Goal: Task Accomplishment & Management: Use online tool/utility

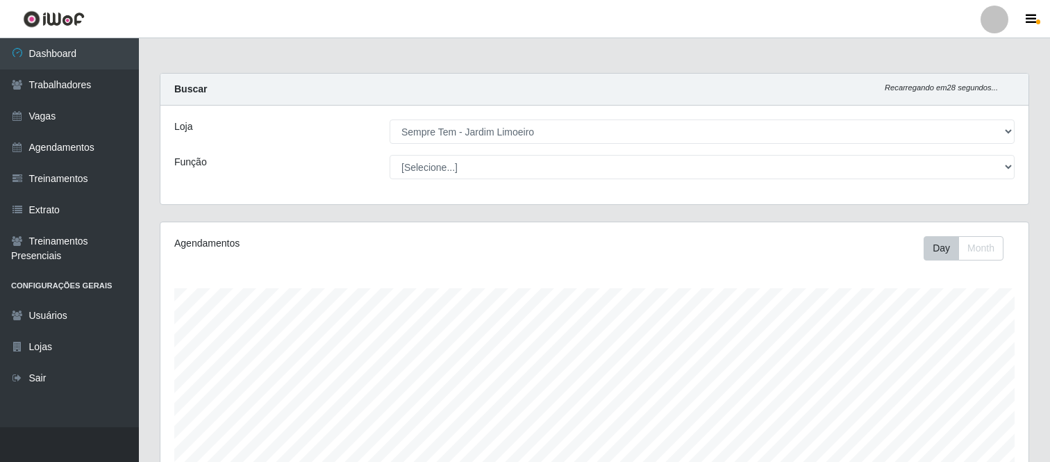
select select "508"
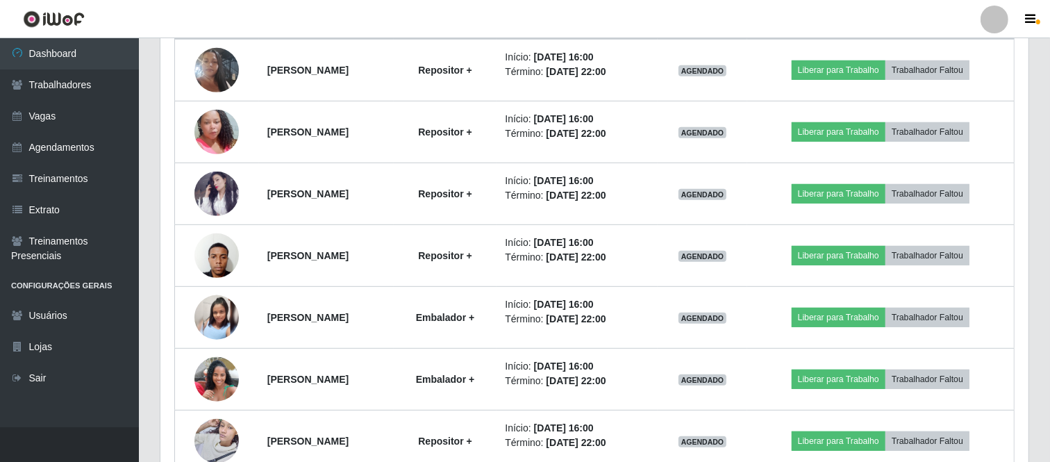
scroll to position [647, 0]
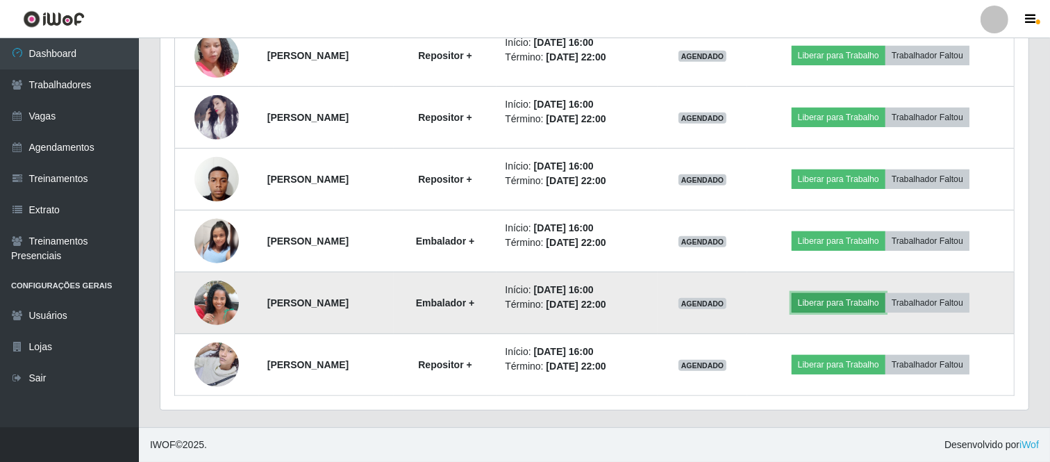
click at [859, 302] on button "Liberar para Trabalho" at bounding box center [839, 302] width 94 height 19
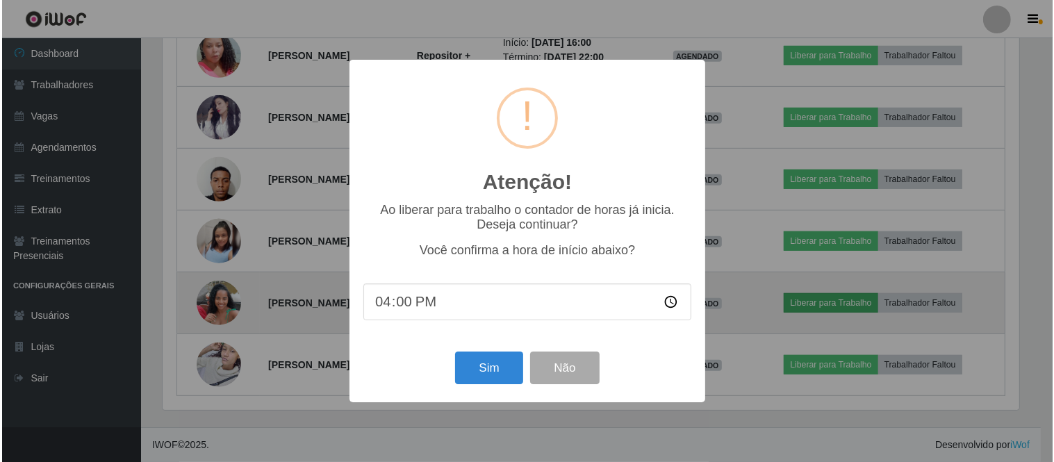
scroll to position [288, 859]
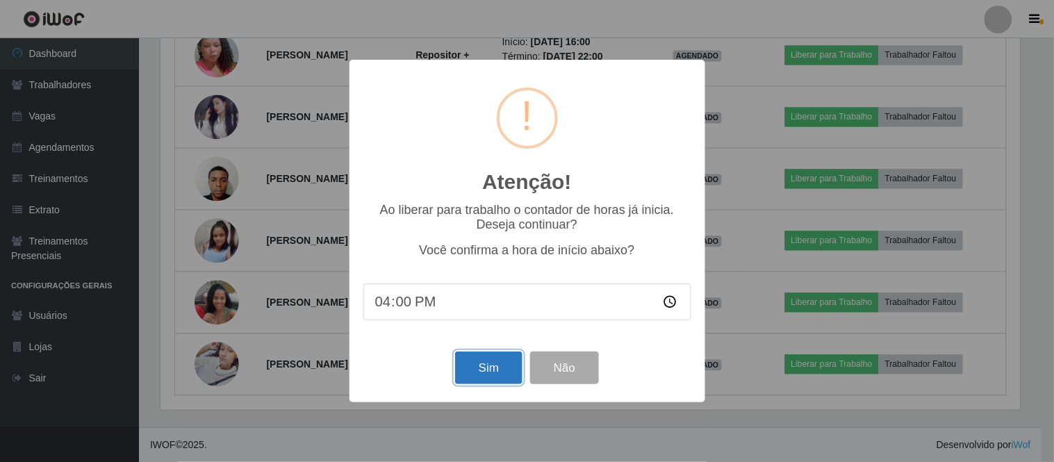
click at [484, 369] on button "Sim" at bounding box center [488, 367] width 67 height 33
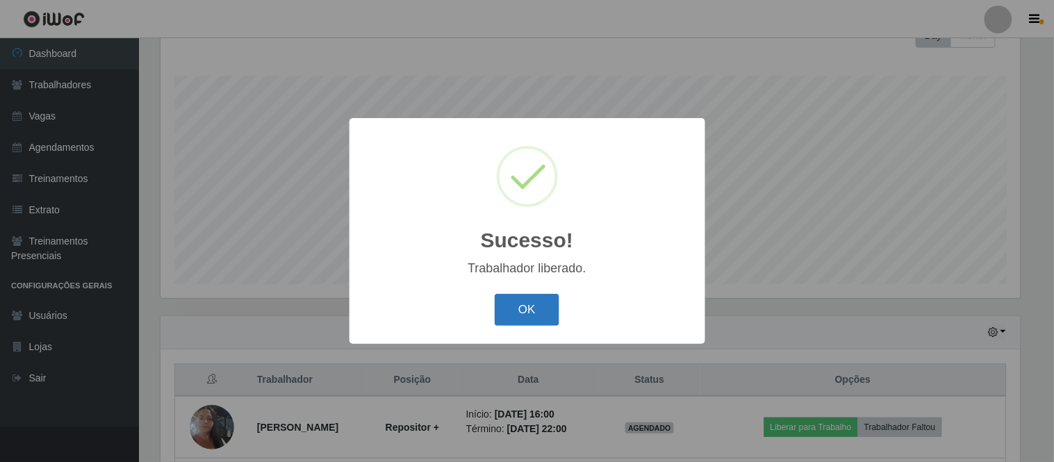
click at [525, 316] on button "OK" at bounding box center [527, 310] width 65 height 33
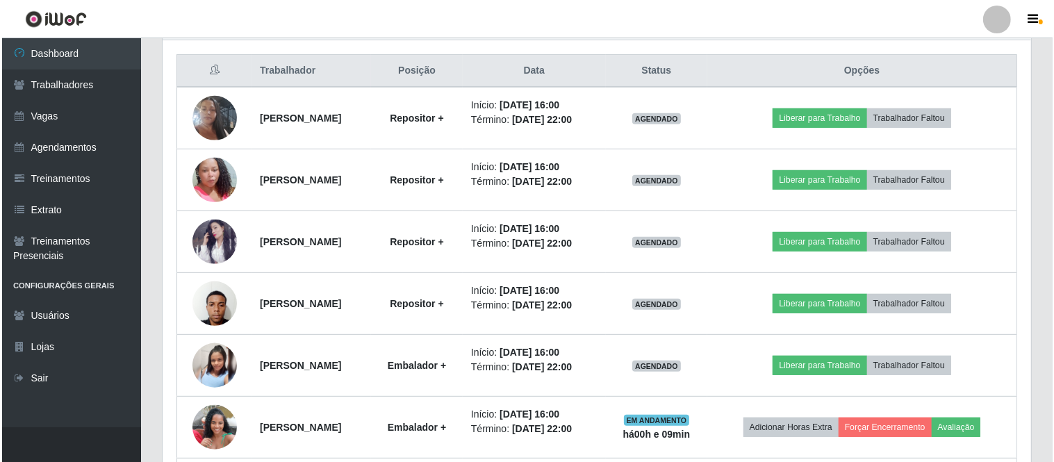
scroll to position [599, 0]
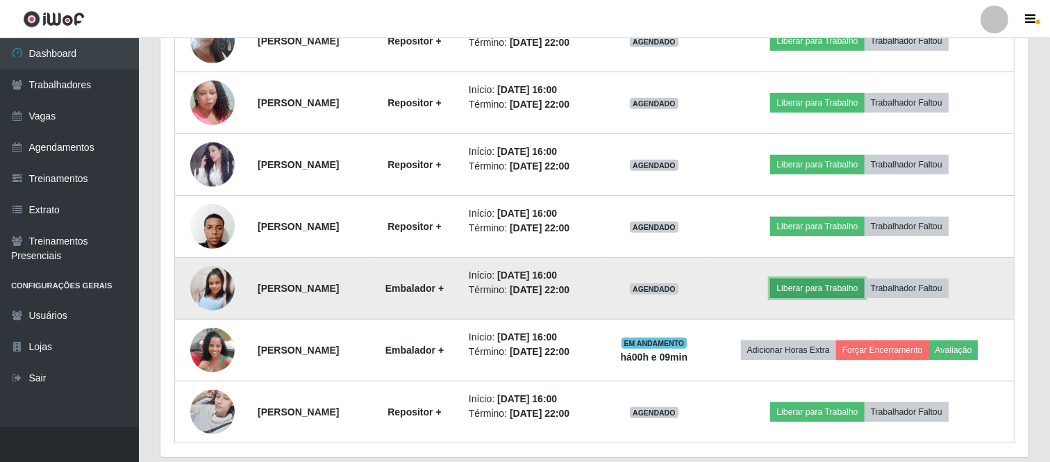
click at [836, 286] on button "Liberar para Trabalho" at bounding box center [817, 288] width 94 height 19
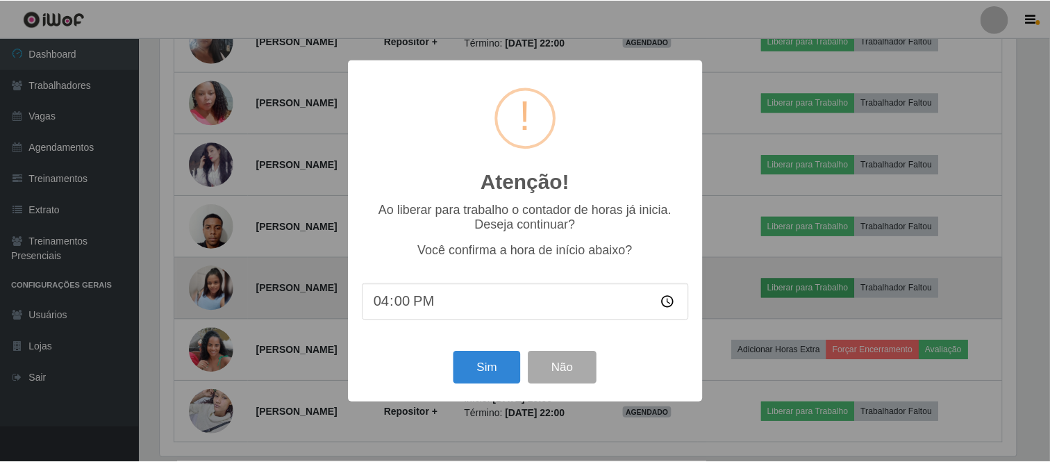
scroll to position [288, 859]
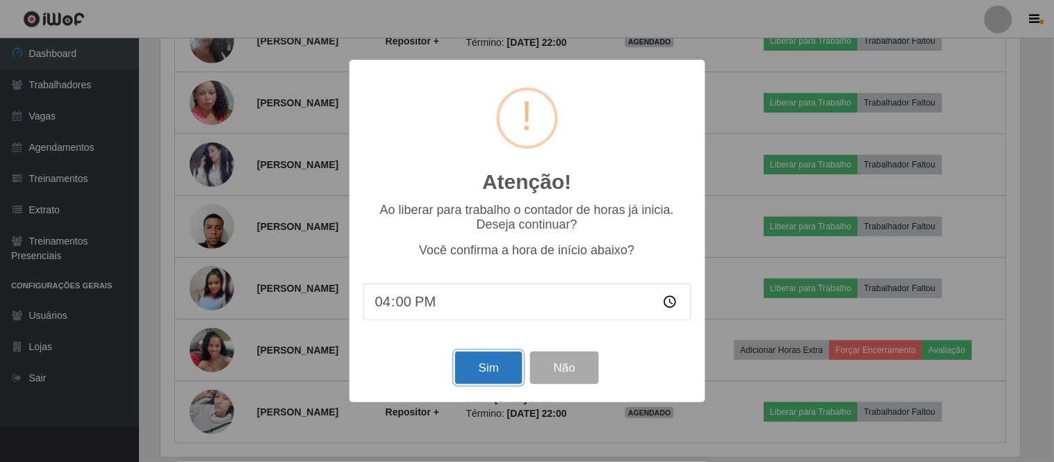
click at [483, 367] on button "Sim" at bounding box center [488, 367] width 67 height 33
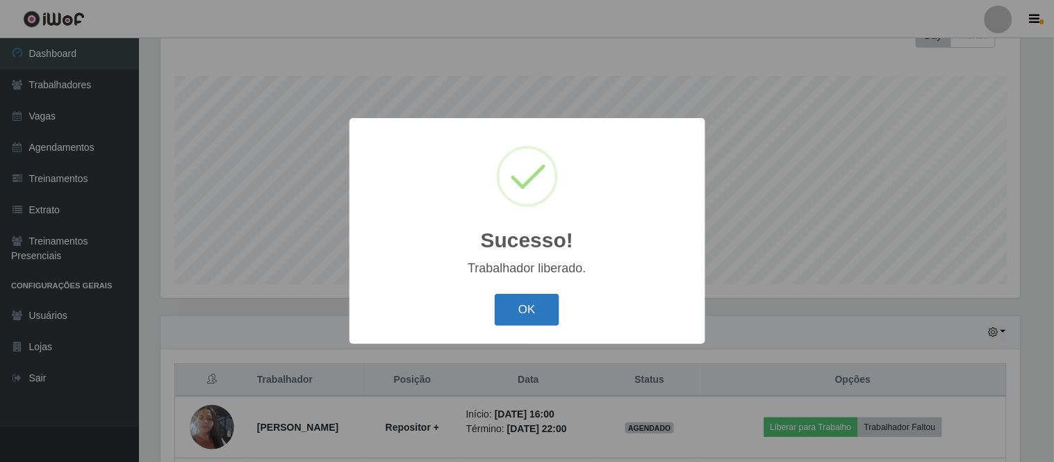
click at [538, 310] on button "OK" at bounding box center [527, 310] width 65 height 33
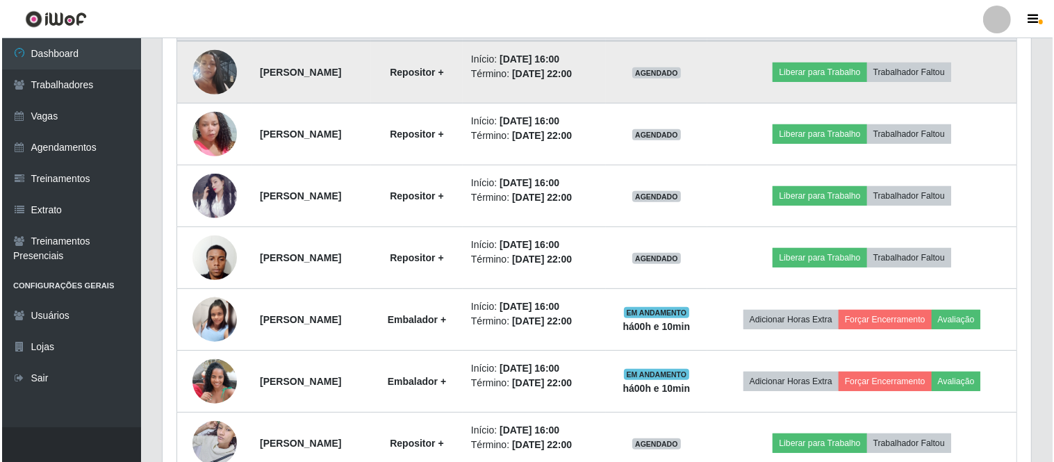
scroll to position [570, 0]
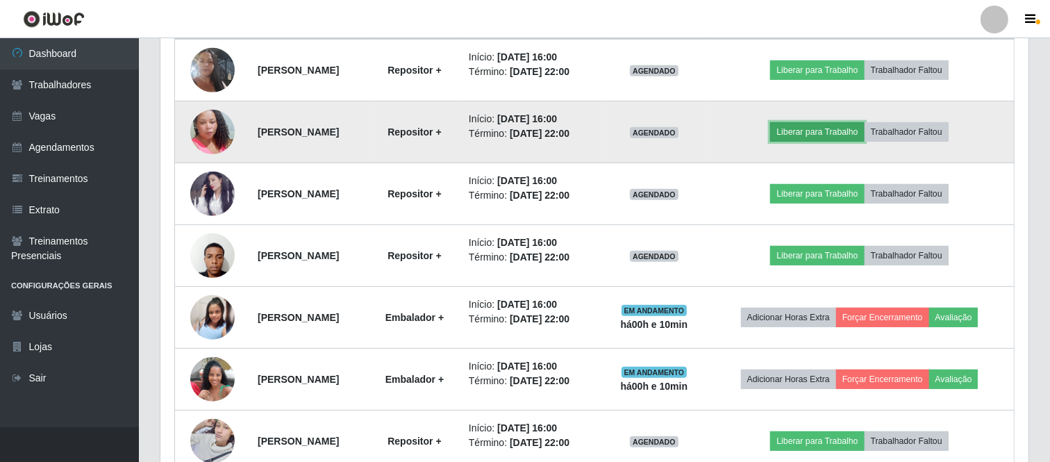
click at [849, 130] on button "Liberar para Trabalho" at bounding box center [817, 131] width 94 height 19
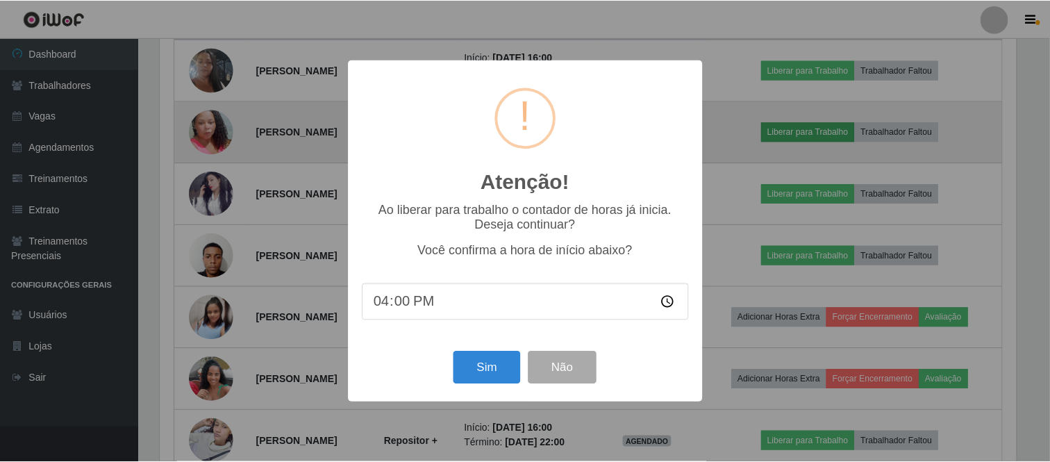
scroll to position [288, 859]
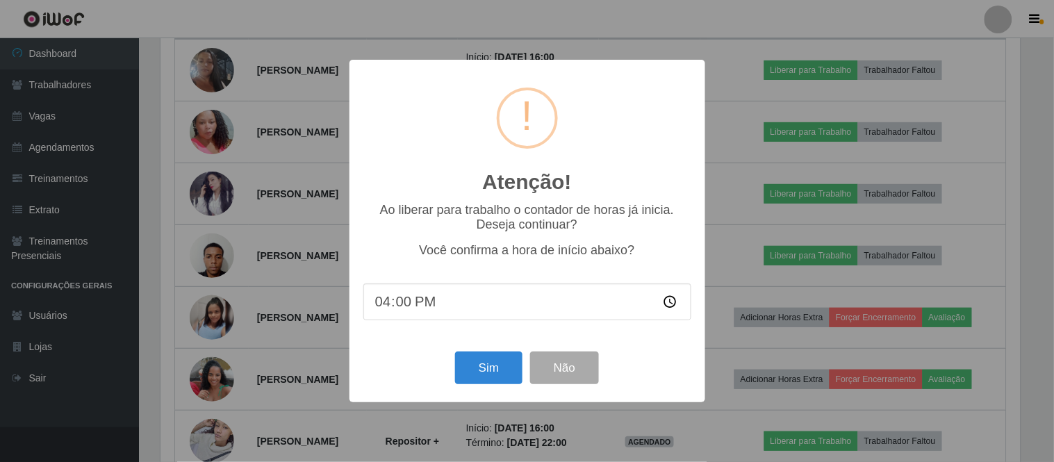
click at [410, 308] on input "16:00" at bounding box center [527, 301] width 328 height 37
click at [484, 365] on button "Sim" at bounding box center [488, 367] width 67 height 33
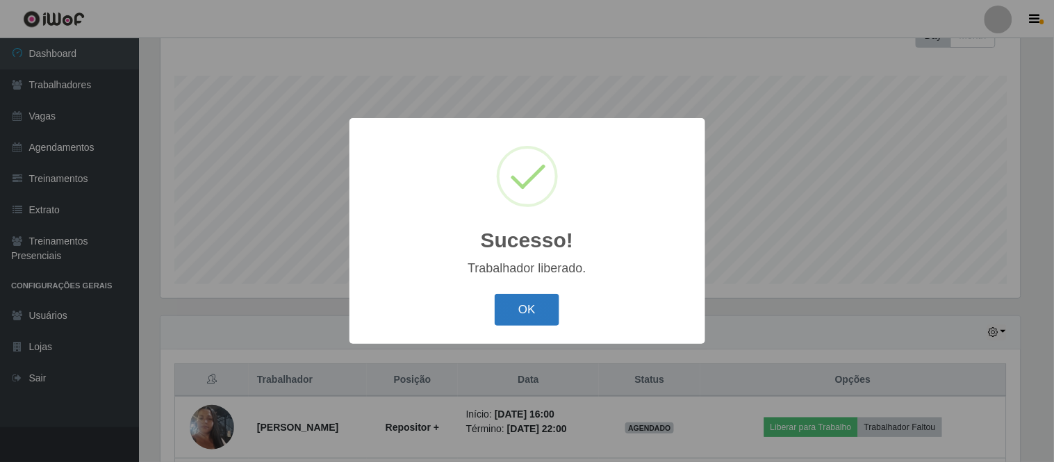
click at [518, 308] on button "OK" at bounding box center [527, 310] width 65 height 33
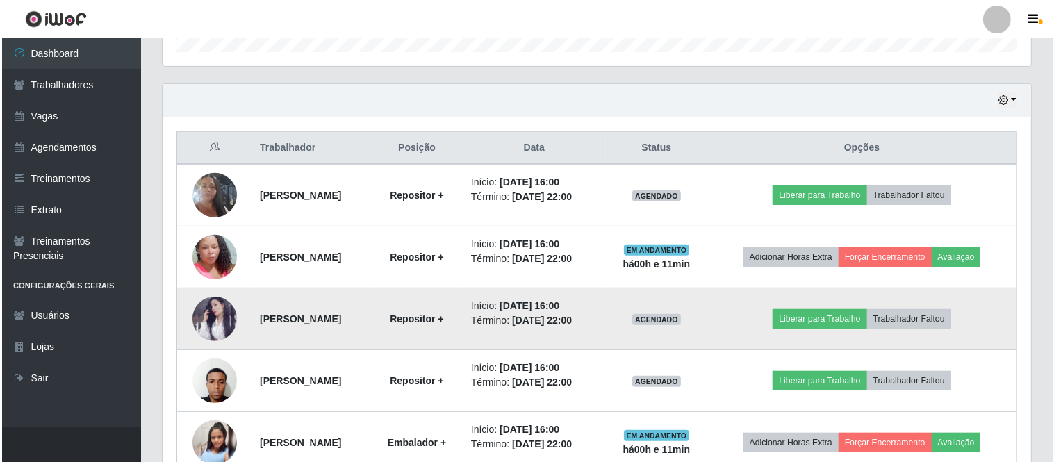
scroll to position [522, 0]
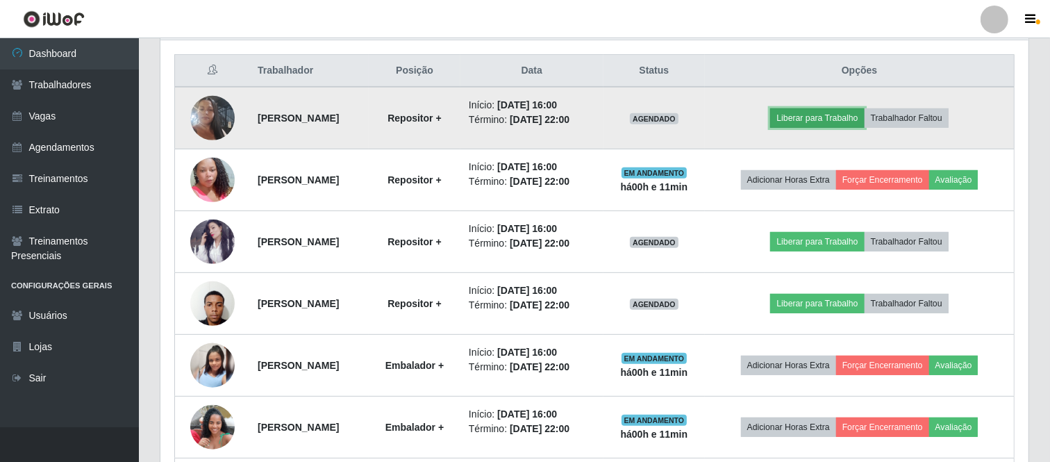
click at [824, 117] on button "Liberar para Trabalho" at bounding box center [817, 117] width 94 height 19
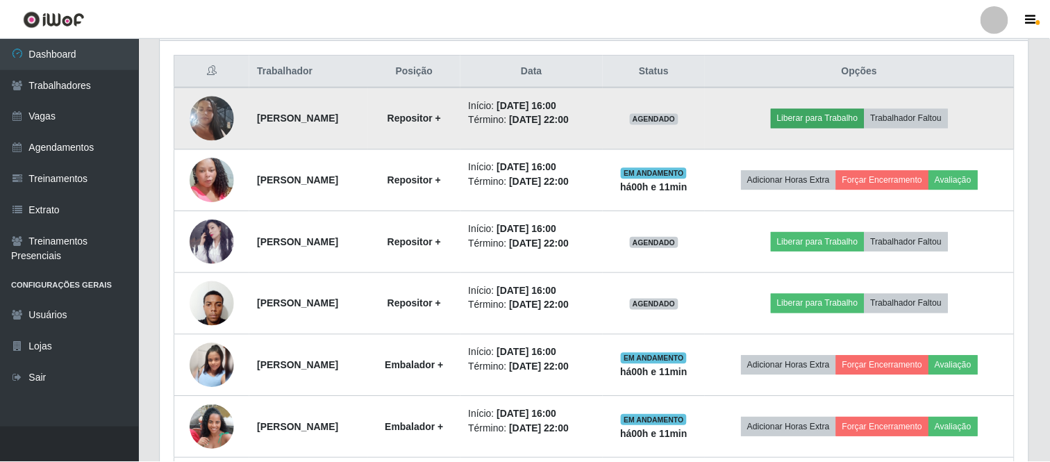
scroll to position [288, 859]
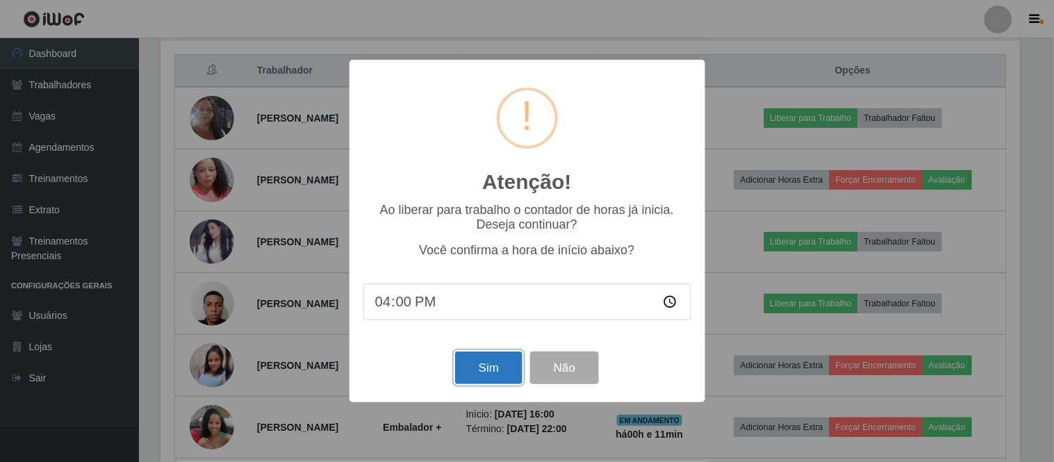
click at [490, 370] on button "Sim" at bounding box center [488, 367] width 67 height 33
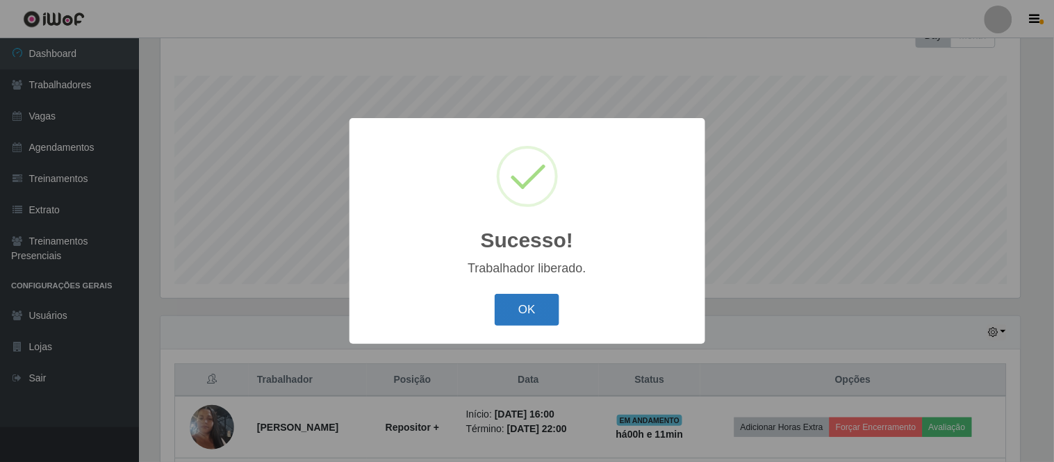
click at [536, 311] on button "OK" at bounding box center [527, 310] width 65 height 33
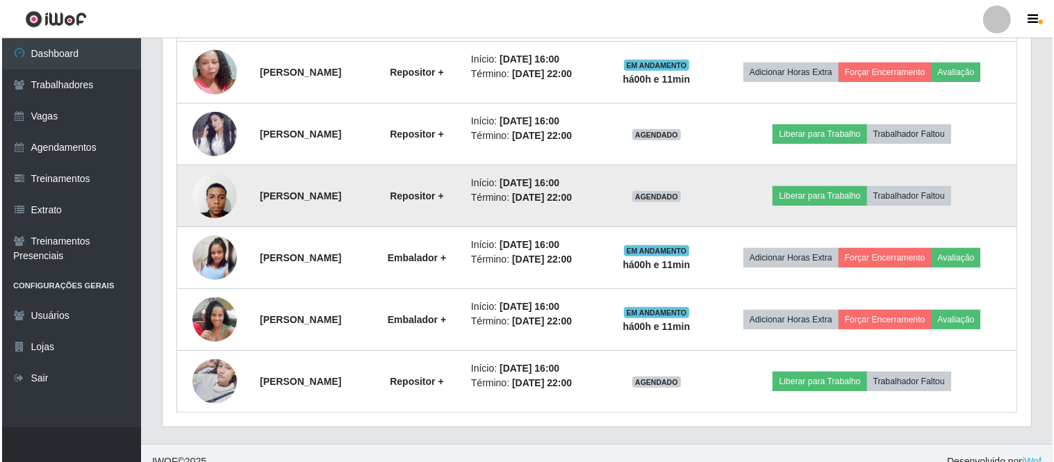
scroll to position [647, 0]
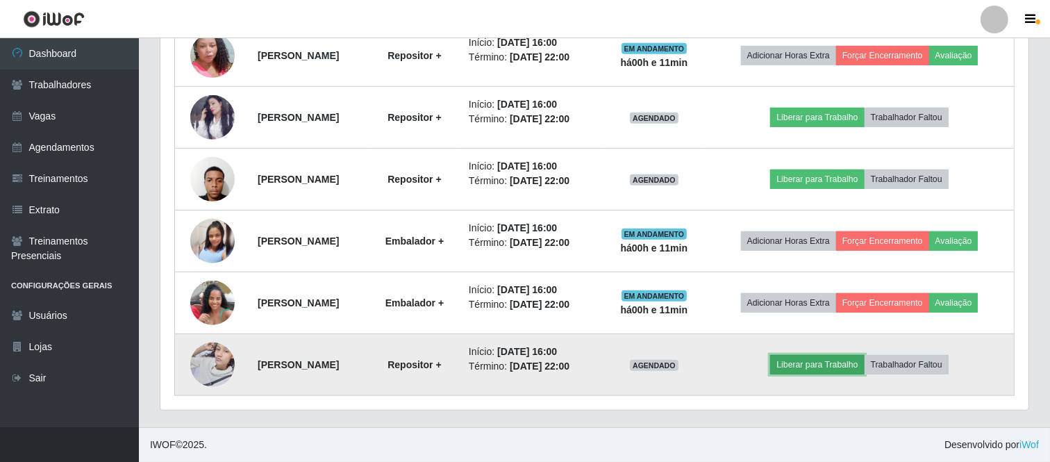
click at [835, 362] on button "Liberar para Trabalho" at bounding box center [817, 364] width 94 height 19
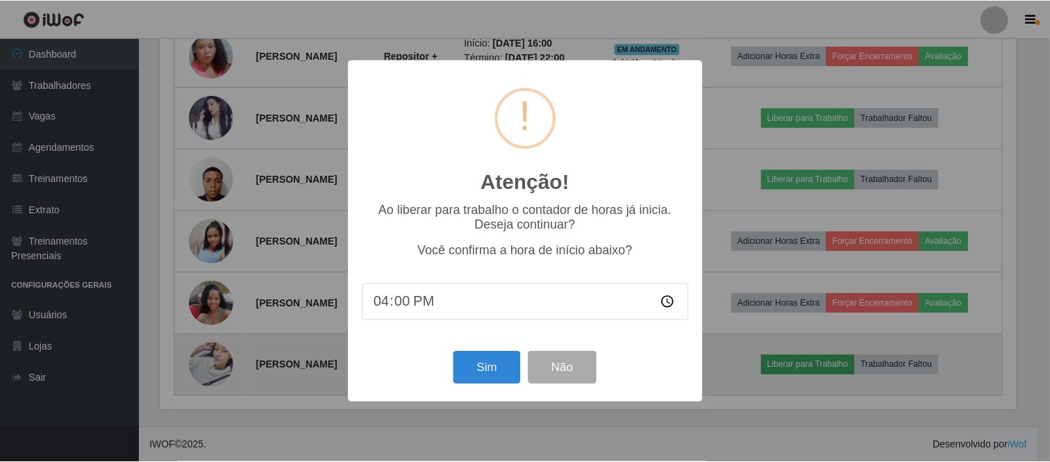
scroll to position [288, 859]
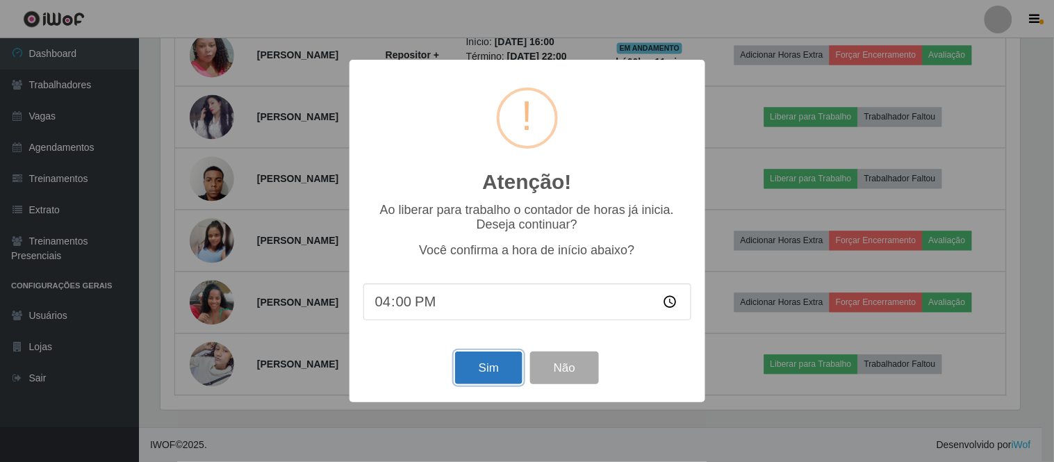
click at [485, 363] on button "Sim" at bounding box center [488, 367] width 67 height 33
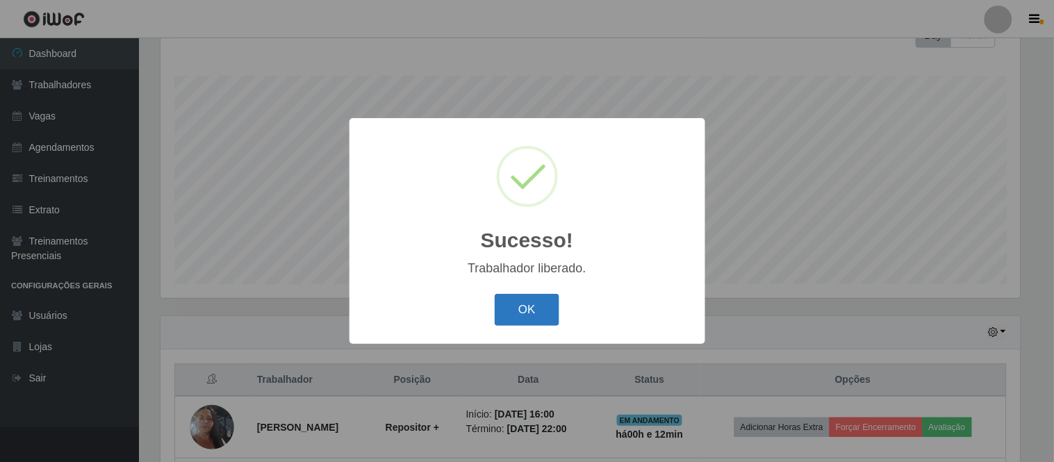
click at [544, 311] on button "OK" at bounding box center [527, 310] width 65 height 33
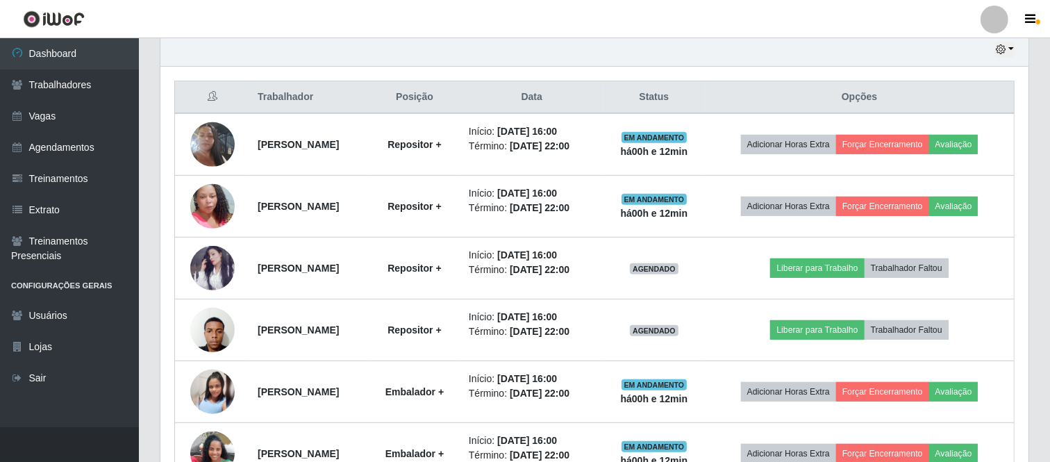
scroll to position [0, 0]
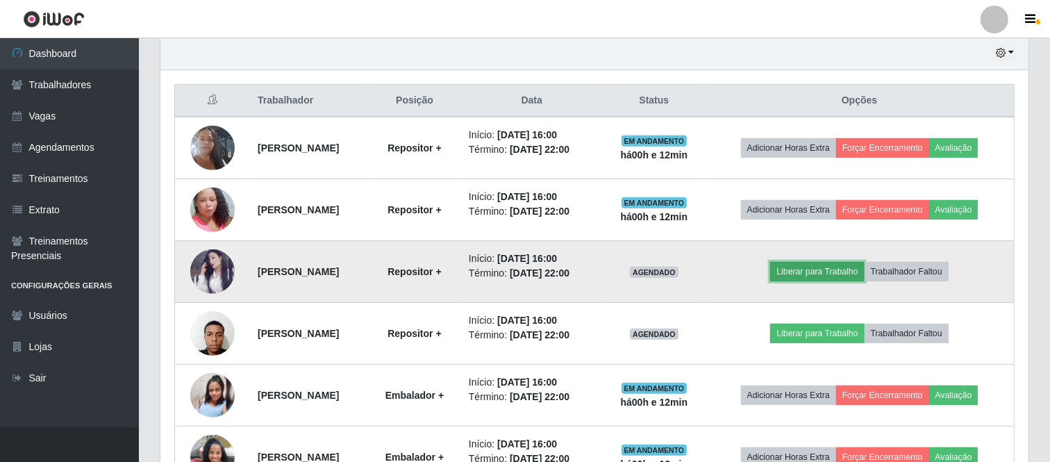
click at [841, 269] on button "Liberar para Trabalho" at bounding box center [817, 271] width 94 height 19
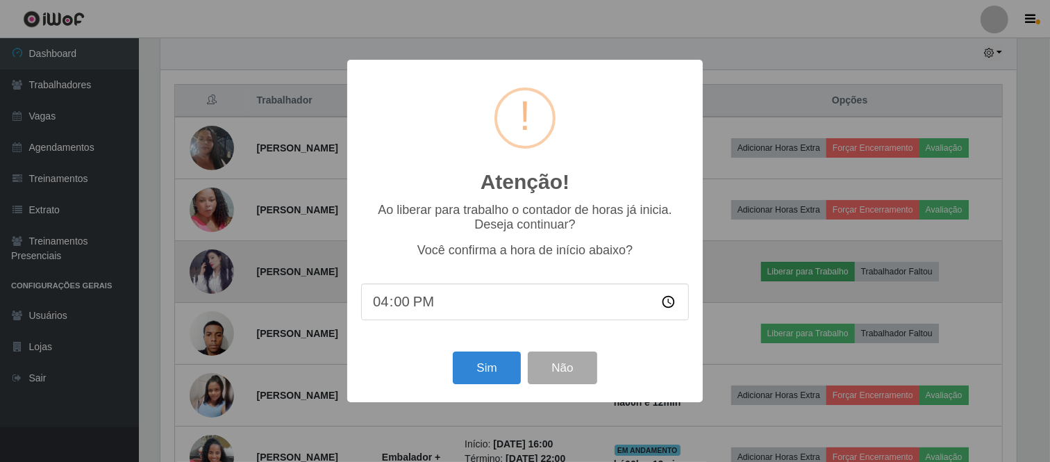
scroll to position [288, 859]
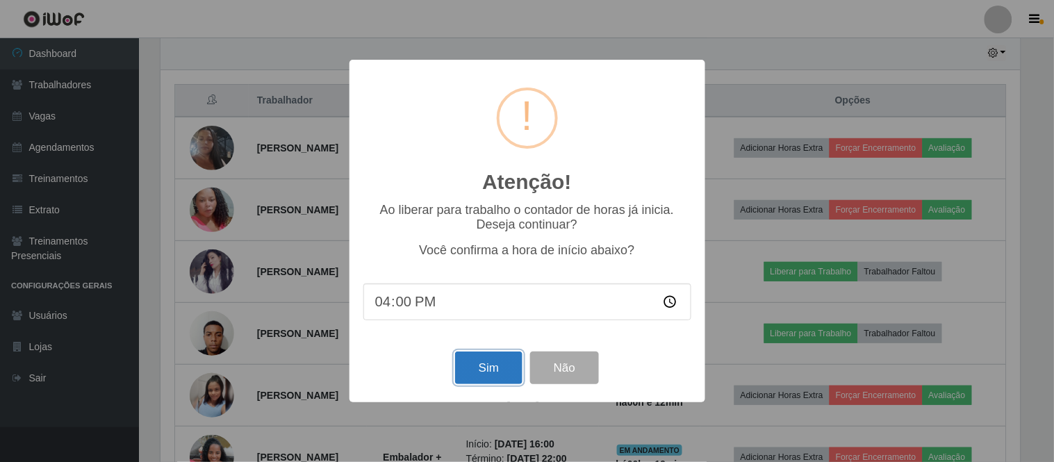
click at [471, 368] on button "Sim" at bounding box center [488, 367] width 67 height 33
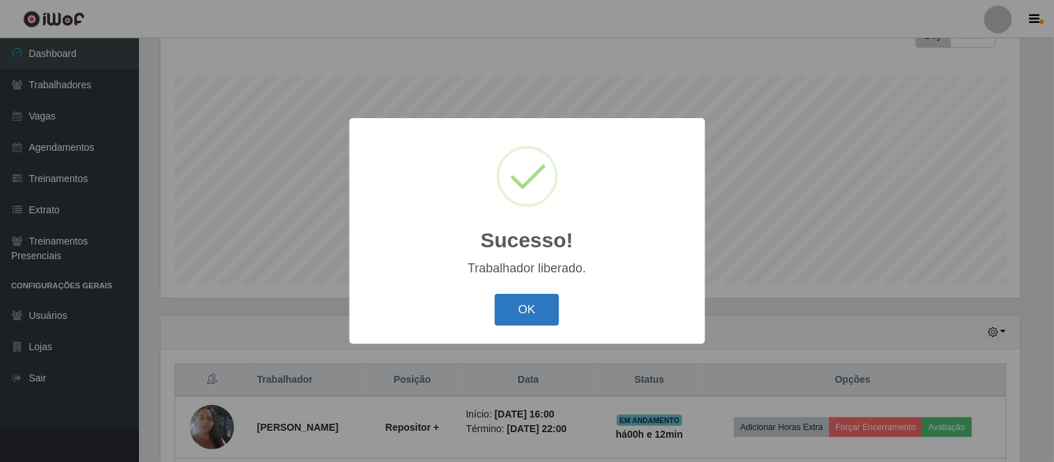
click at [533, 308] on button "OK" at bounding box center [527, 310] width 65 height 33
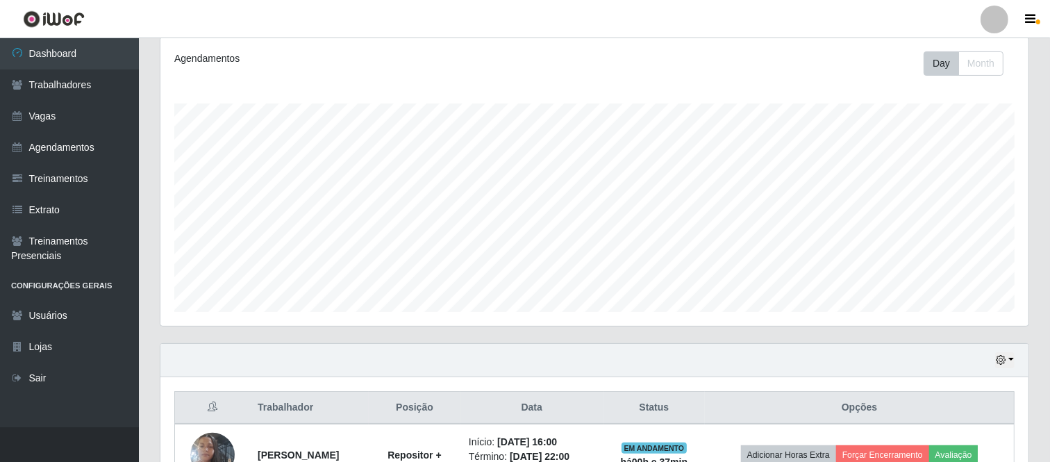
scroll to position [183, 0]
click at [941, 65] on button "Day" at bounding box center [941, 65] width 35 height 24
click at [970, 63] on button "Month" at bounding box center [981, 65] width 45 height 24
click at [947, 63] on button "Day" at bounding box center [941, 65] width 35 height 24
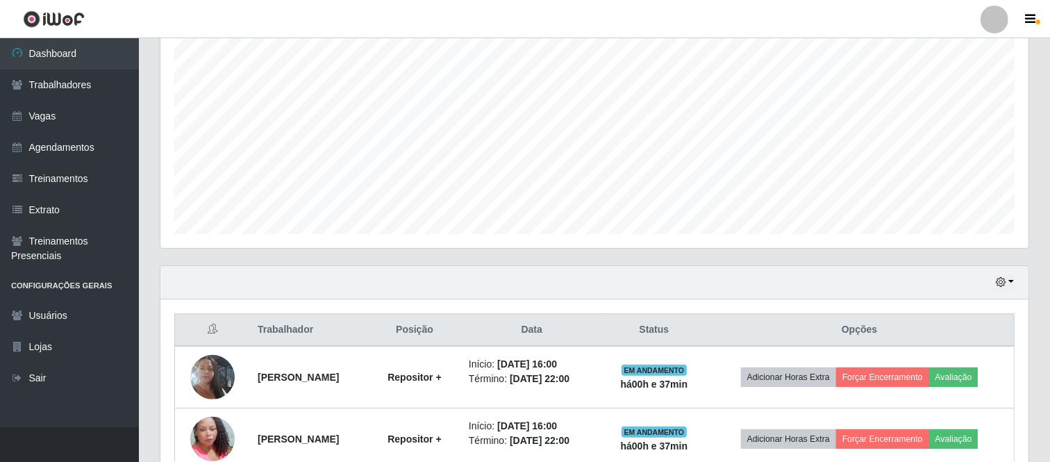
scroll to position [338, 0]
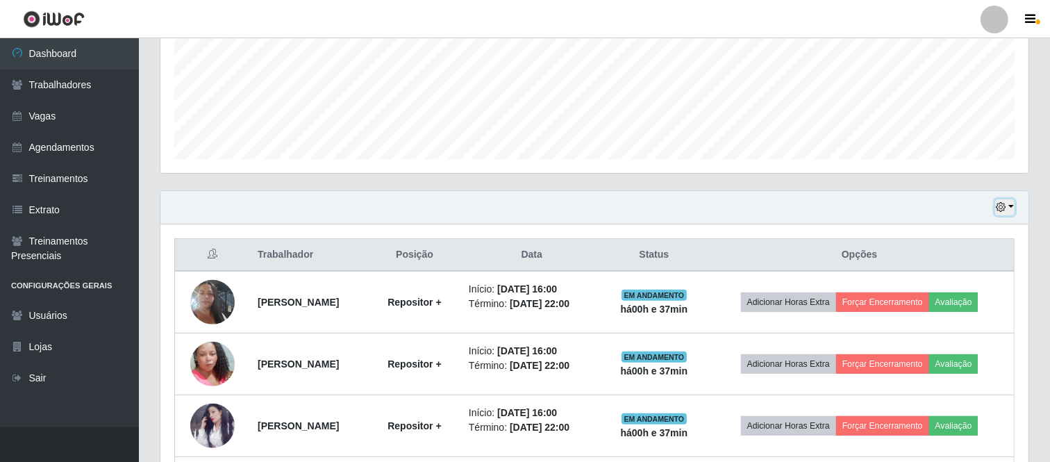
click at [1012, 204] on button "button" at bounding box center [1004, 207] width 19 height 16
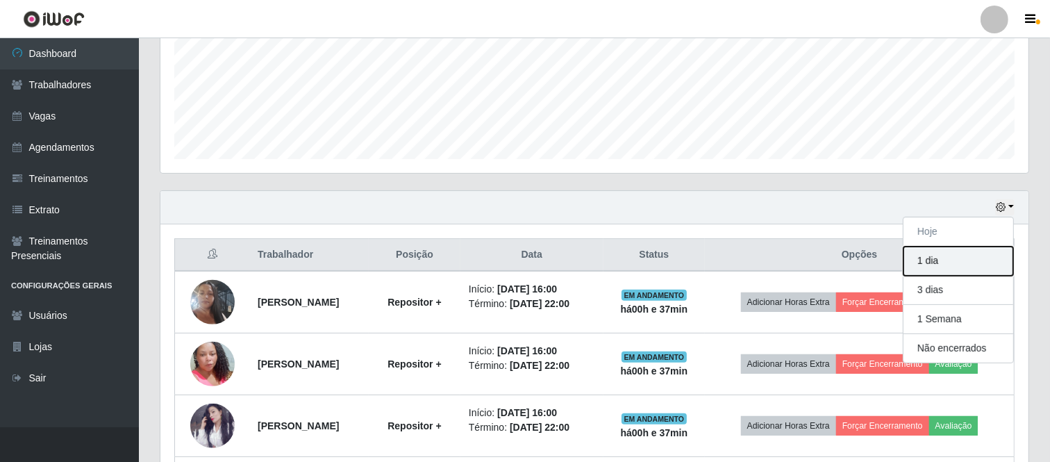
click at [947, 262] on button "1 dia" at bounding box center [959, 261] width 110 height 29
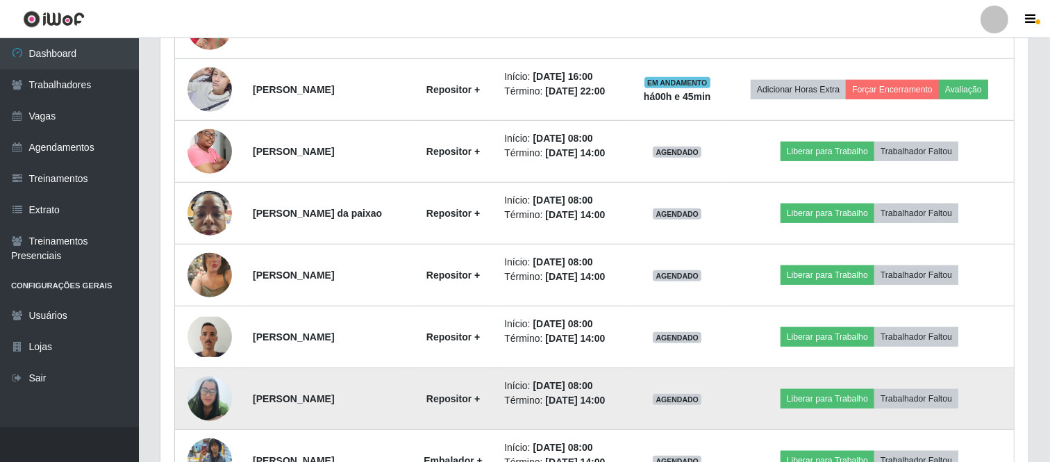
scroll to position [817, 0]
